Goal: Find specific page/section: Find specific page/section

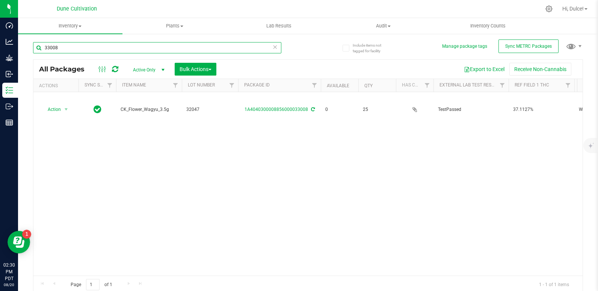
click at [203, 46] on input "33008" at bounding box center [157, 47] width 248 height 11
click at [223, 120] on div "Action Action Edit attributes Global inventory Locate package Package audit log…" at bounding box center [307, 183] width 549 height 183
click at [128, 156] on div "Action Action Edit attributes Global inventory Locate package Package audit log…" at bounding box center [307, 183] width 549 height 183
click at [99, 54] on div "33007" at bounding box center [157, 50] width 248 height 17
click at [105, 44] on input "33007" at bounding box center [157, 47] width 248 height 11
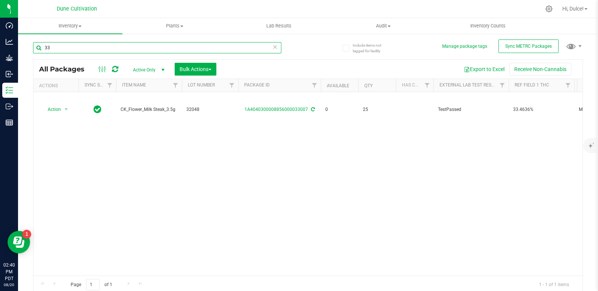
type input "3"
